Goal: Transaction & Acquisition: Obtain resource

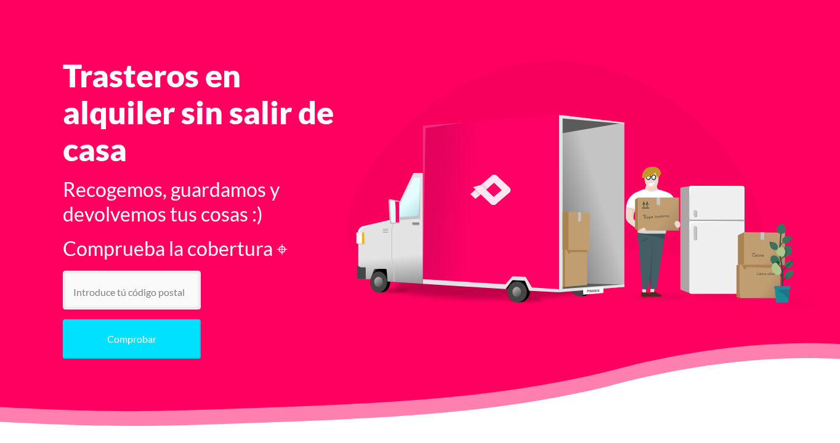
scroll to position [44, 0]
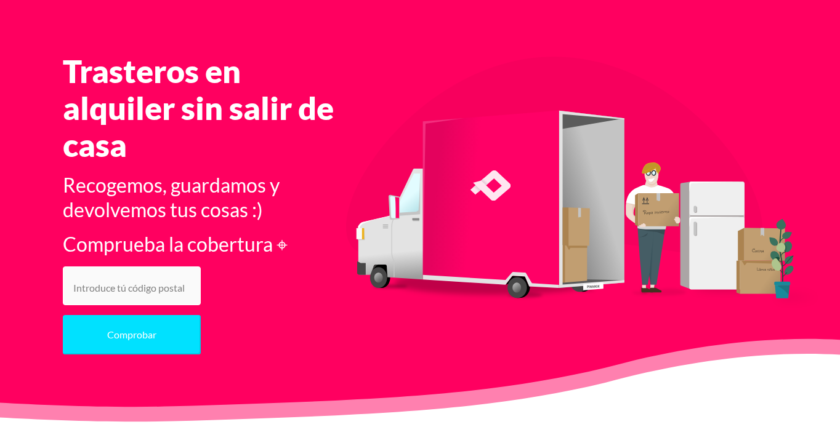
click at [134, 290] on input "number" at bounding box center [132, 286] width 138 height 39
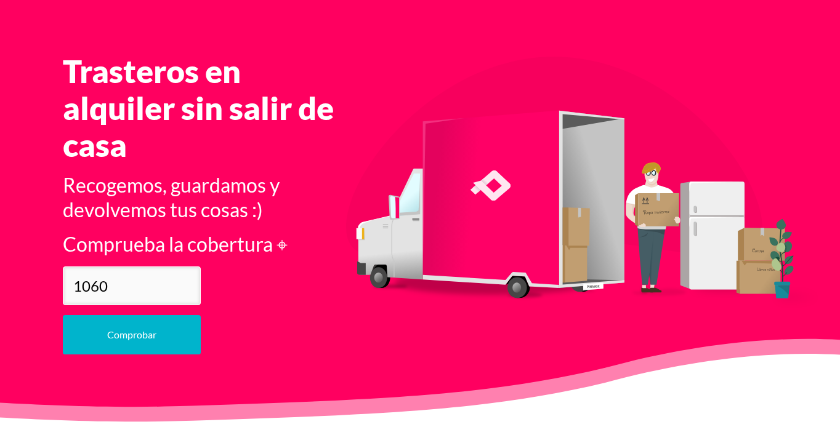
click at [142, 332] on button "Comprobar" at bounding box center [132, 334] width 138 height 39
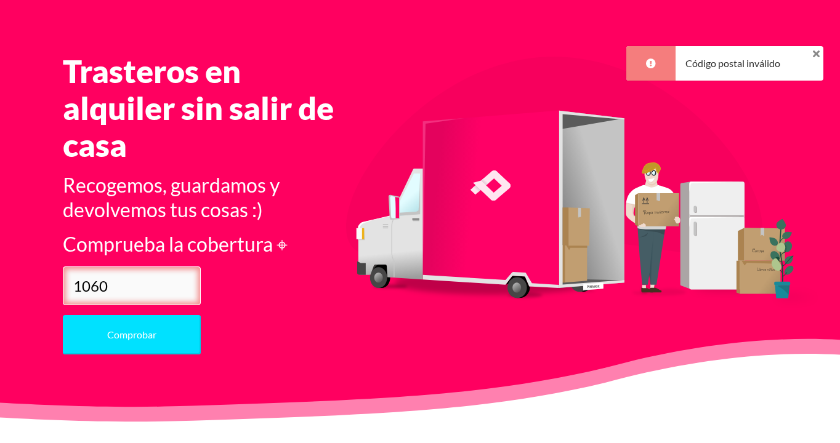
drag, startPoint x: 141, startPoint y: 289, endPoint x: 45, endPoint y: 289, distance: 96.0
click at [44, 289] on section "Trasteros en alquiler sin salir de casa Recogemos, guardamos y devolvemos tus c…" at bounding box center [420, 208] width 840 height 430
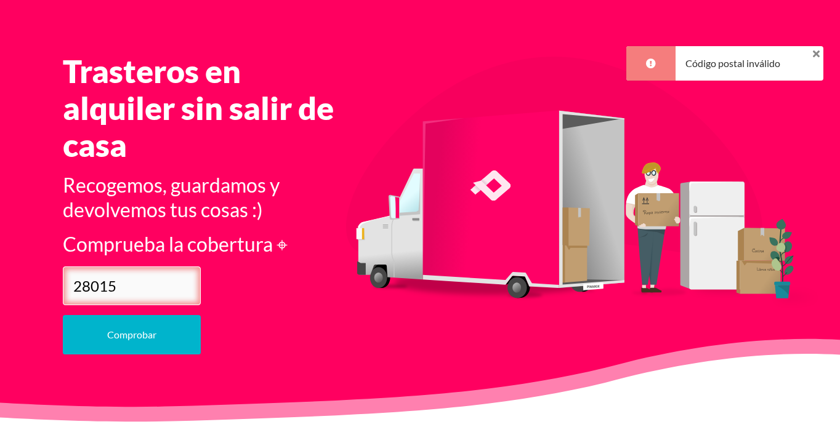
type input "28015"
click at [133, 331] on button "Comprobar" at bounding box center [132, 334] width 138 height 39
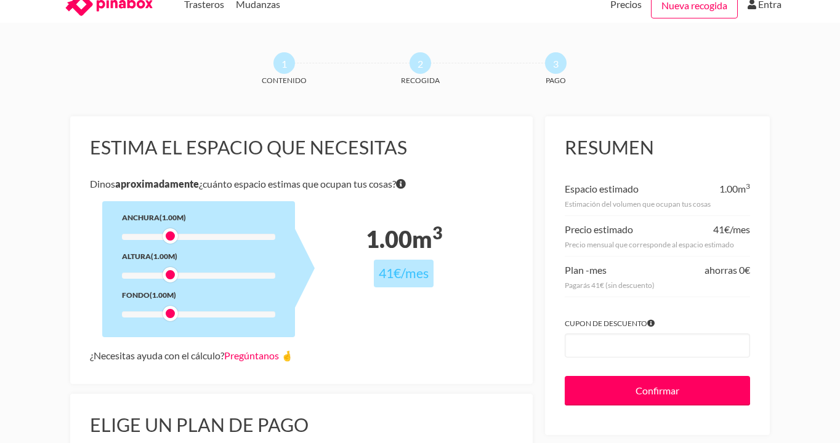
scroll to position [49, 0]
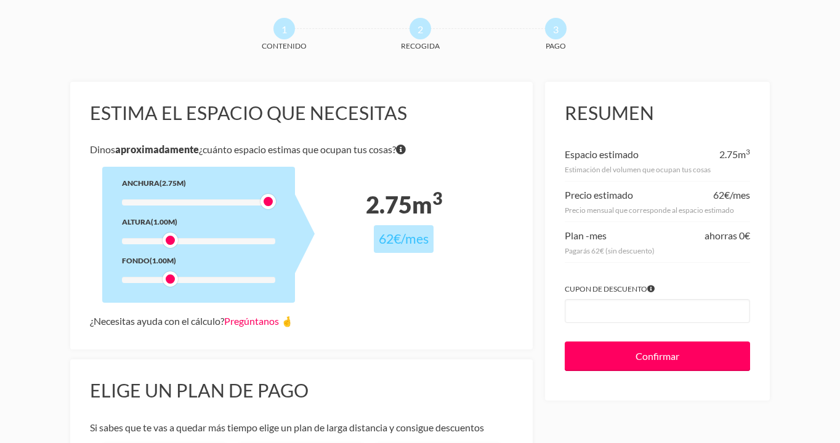
drag, startPoint x: 172, startPoint y: 201, endPoint x: 275, endPoint y: 206, distance: 103.5
click at [275, 206] on div "Anchura (2.75m) Altura (1.00m) Fondo (1.00m)" at bounding box center [198, 235] width 193 height 136
drag, startPoint x: 170, startPoint y: 241, endPoint x: 285, endPoint y: 241, distance: 115.1
click at [285, 241] on div at bounding box center [281, 240] width 15 height 15
drag, startPoint x: 285, startPoint y: 241, endPoint x: 256, endPoint y: 241, distance: 28.9
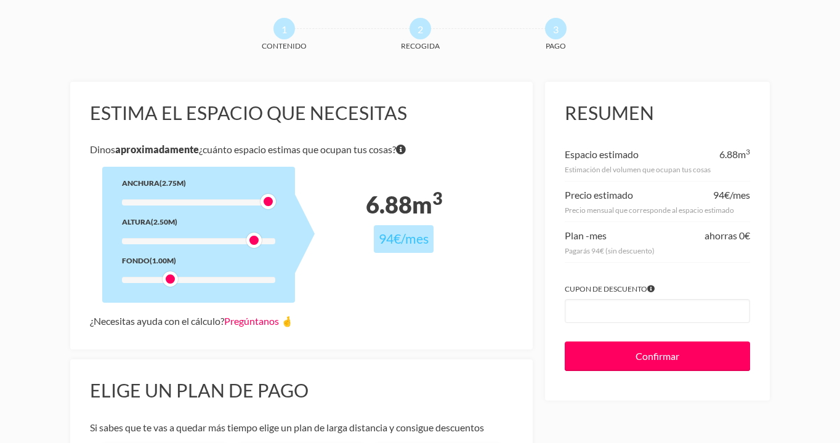
click at [256, 241] on div at bounding box center [253, 240] width 15 height 15
drag, startPoint x: 172, startPoint y: 278, endPoint x: 292, endPoint y: 279, distance: 120.0
click at [292, 279] on div "Anchura (2.75m) Altura (2.50m) Fondo (3.00m)" at bounding box center [198, 235] width 193 height 136
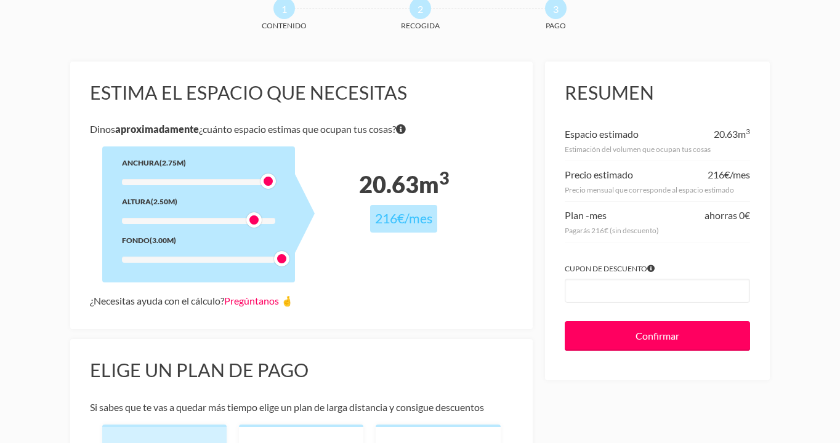
scroll to position [0, 0]
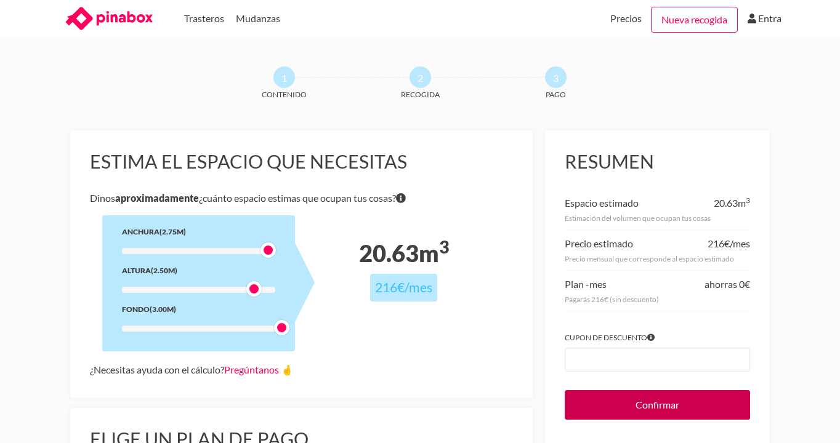
click at [684, 412] on input "Confirmar" at bounding box center [656, 405] width 185 height 30
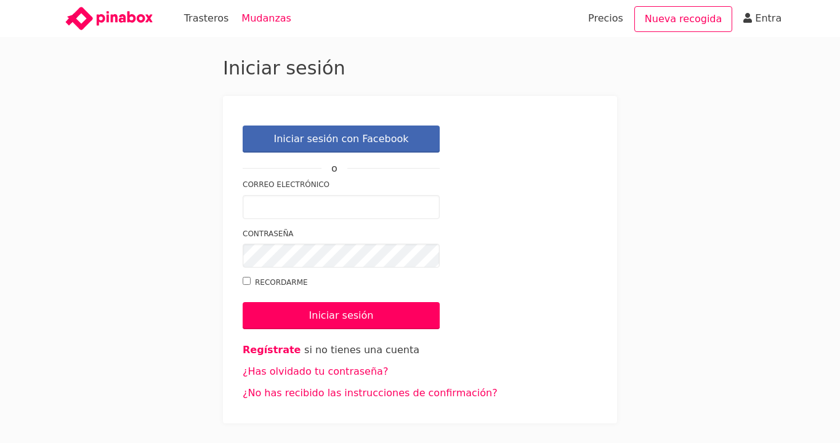
click at [265, 20] on link "Mudanzas" at bounding box center [266, 18] width 50 height 37
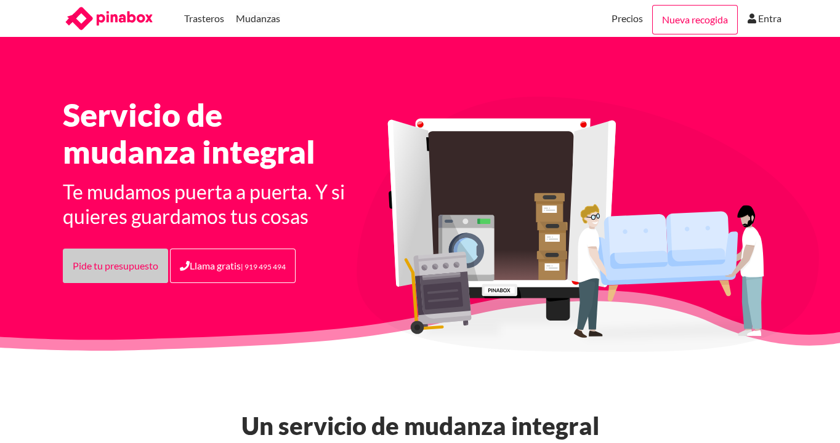
click at [111, 270] on link "Pide tu presupuesto" at bounding box center [115, 266] width 105 height 34
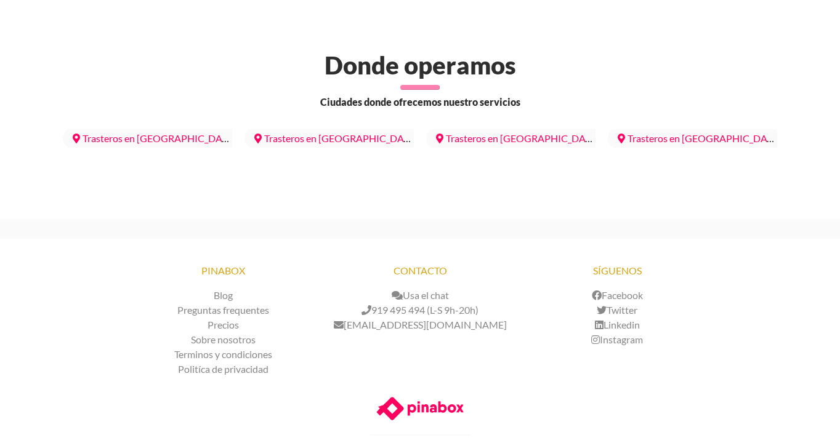
scroll to position [1622, 0]
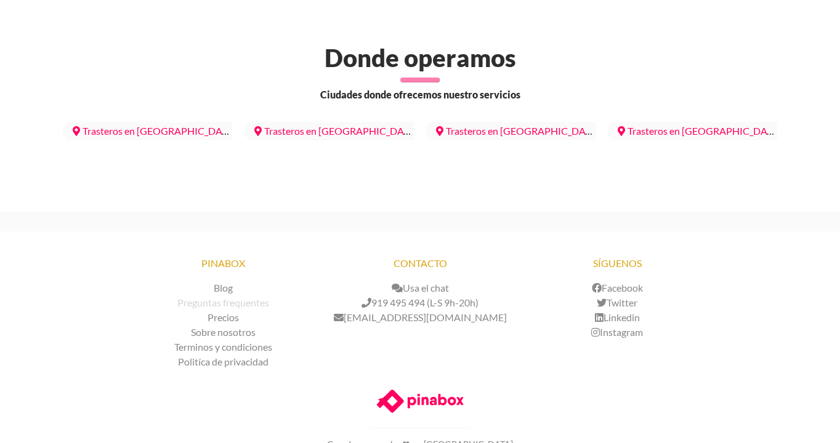
click at [251, 297] on link "Preguntas frequentes" at bounding box center [223, 303] width 92 height 12
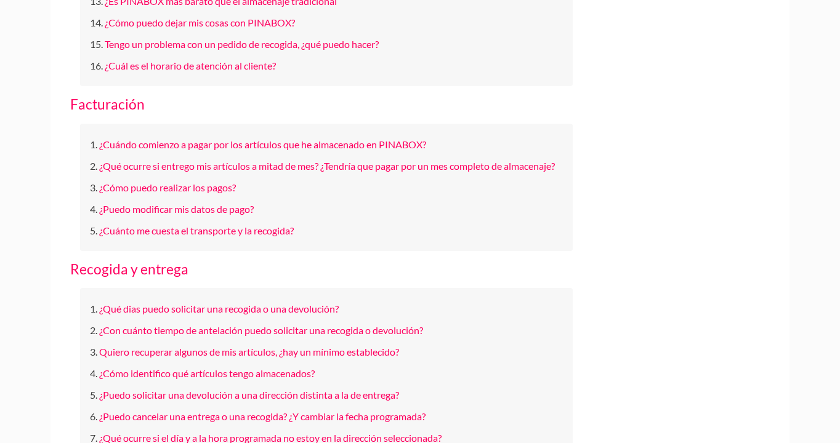
scroll to position [519, 0]
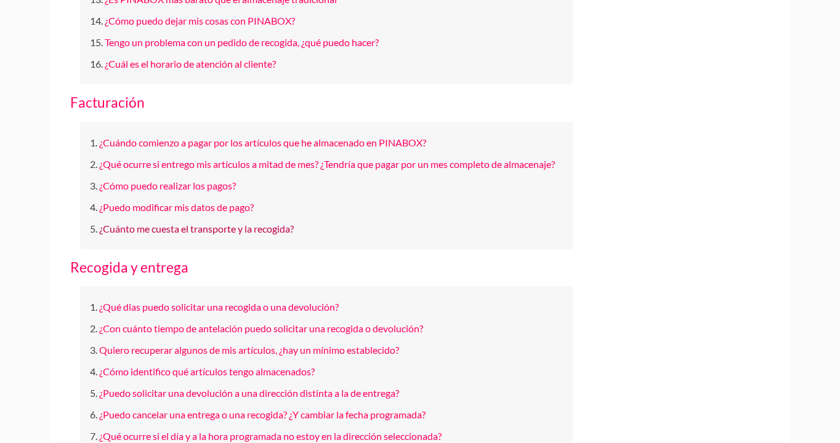
click at [185, 235] on link "¿Cuánto me cuesta el transporte y la recogida?" at bounding box center [196, 229] width 195 height 12
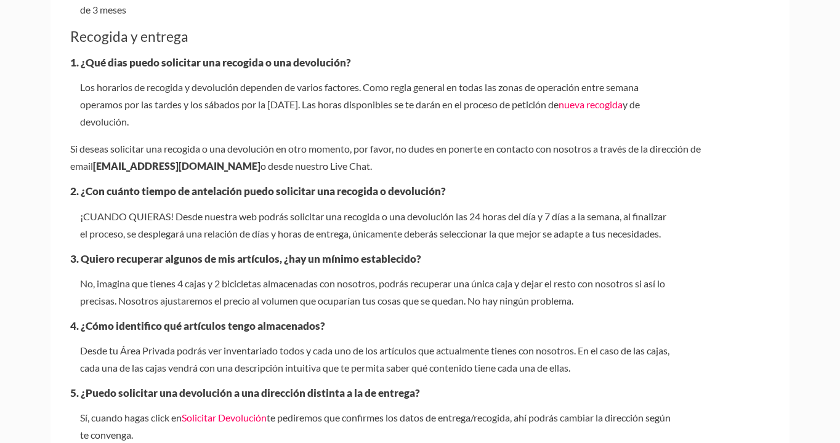
scroll to position [2745, 0]
